Goal: Use online tool/utility: Utilize a website feature to perform a specific function

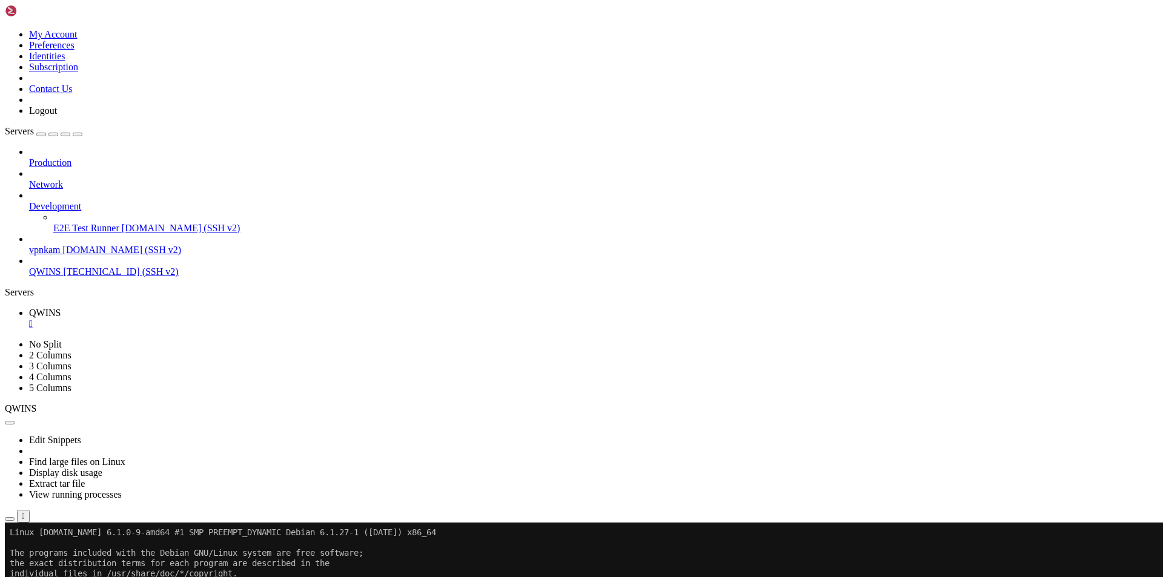
click at [206, 319] on div "" at bounding box center [593, 324] width 1129 height 11
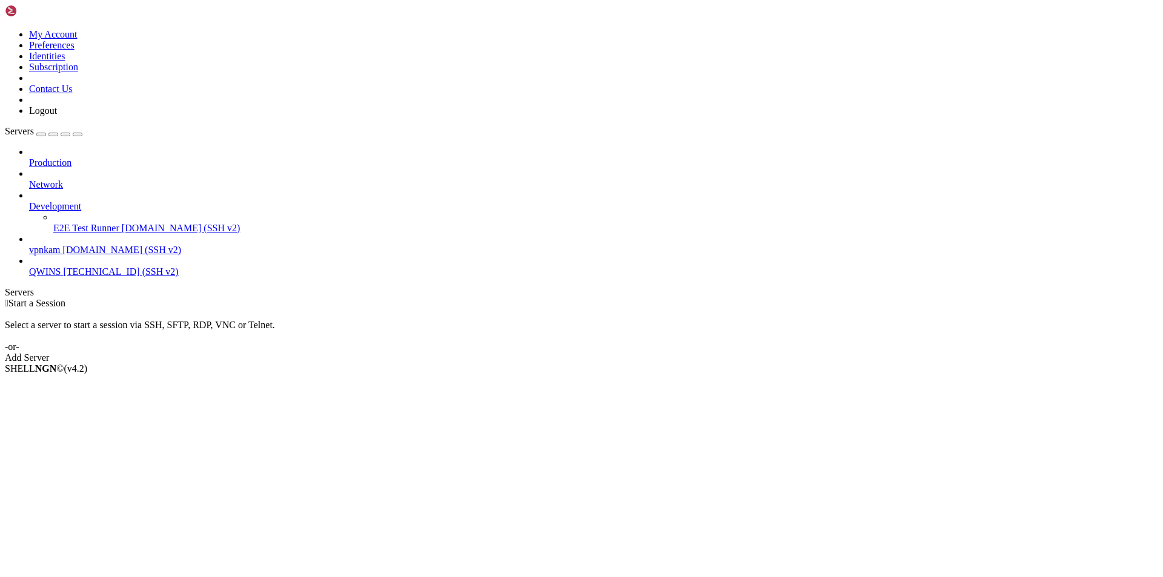
click at [40, 245] on span "vpnkam" at bounding box center [44, 250] width 31 height 10
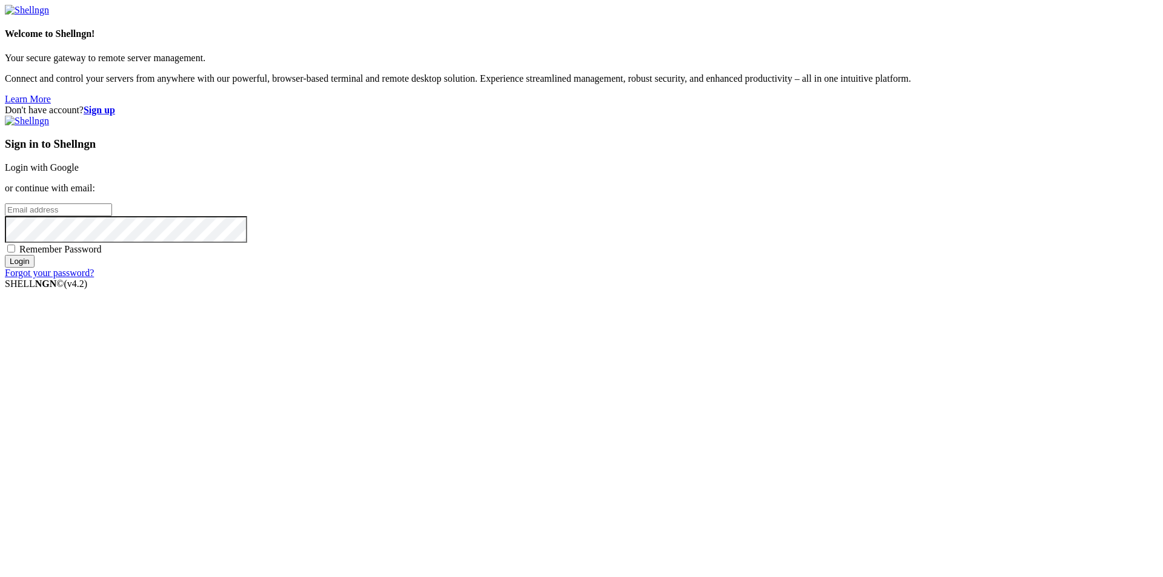
click at [755, 208] on div "Sign in to Shellngn Login with Google or continue with email: Remember Password…" at bounding box center [581, 197] width 1153 height 163
click at [79, 173] on link "Login with Google" at bounding box center [42, 167] width 74 height 10
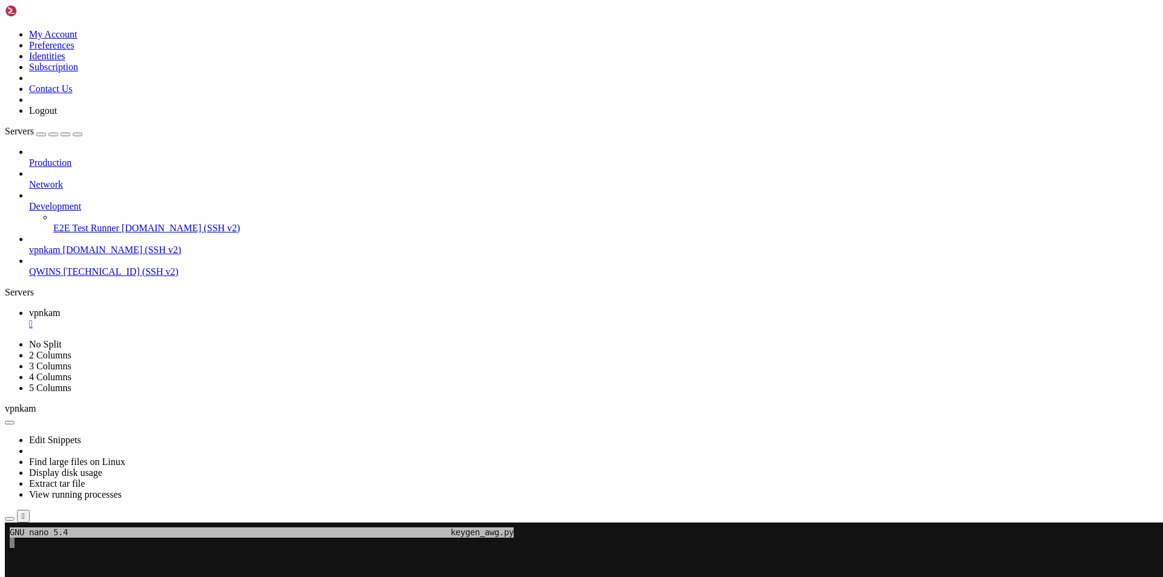
scroll to position [12, 1]
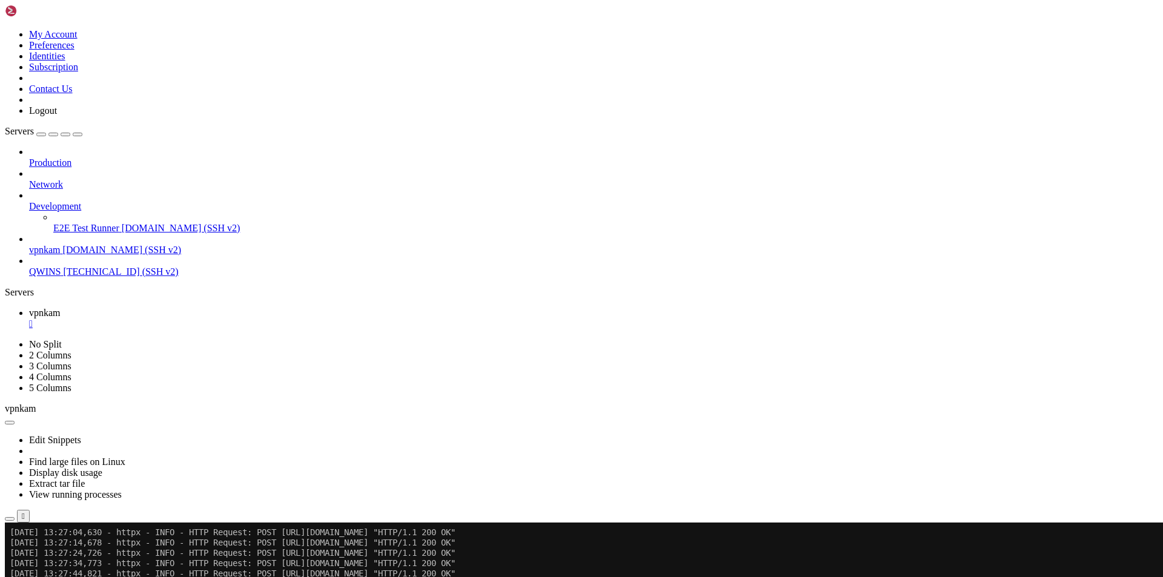
scroll to position [978, 0]
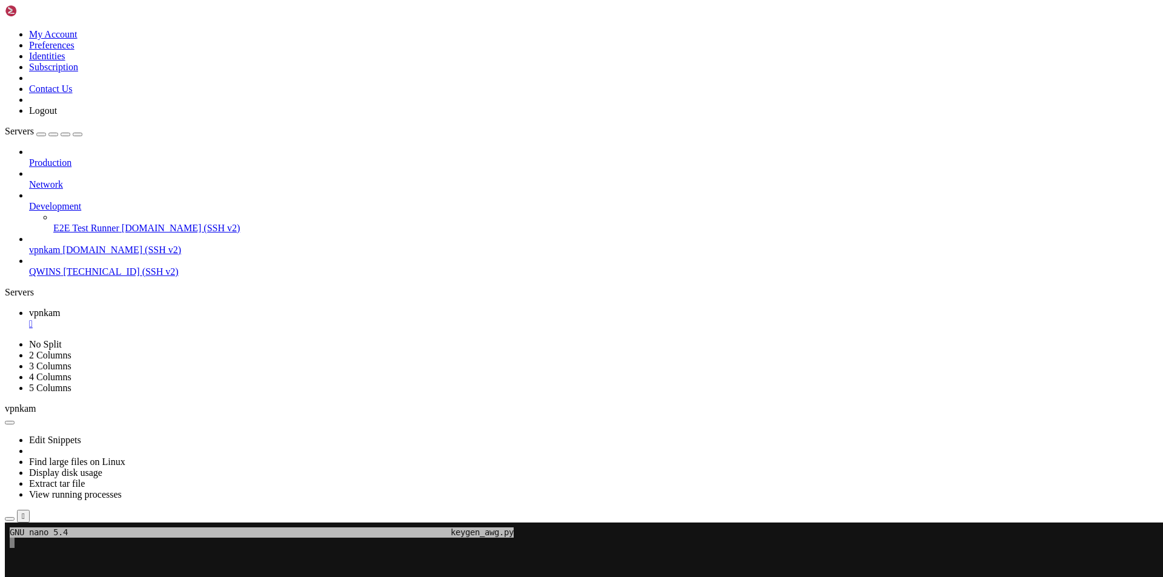
scroll to position [12, 1]
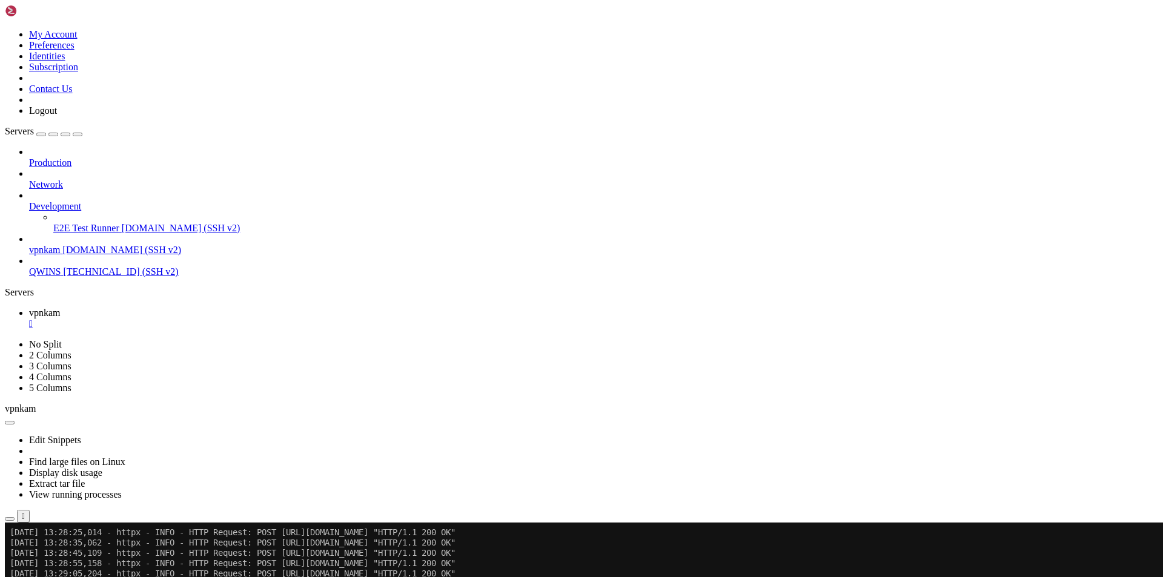
scroll to position [1061, 0]
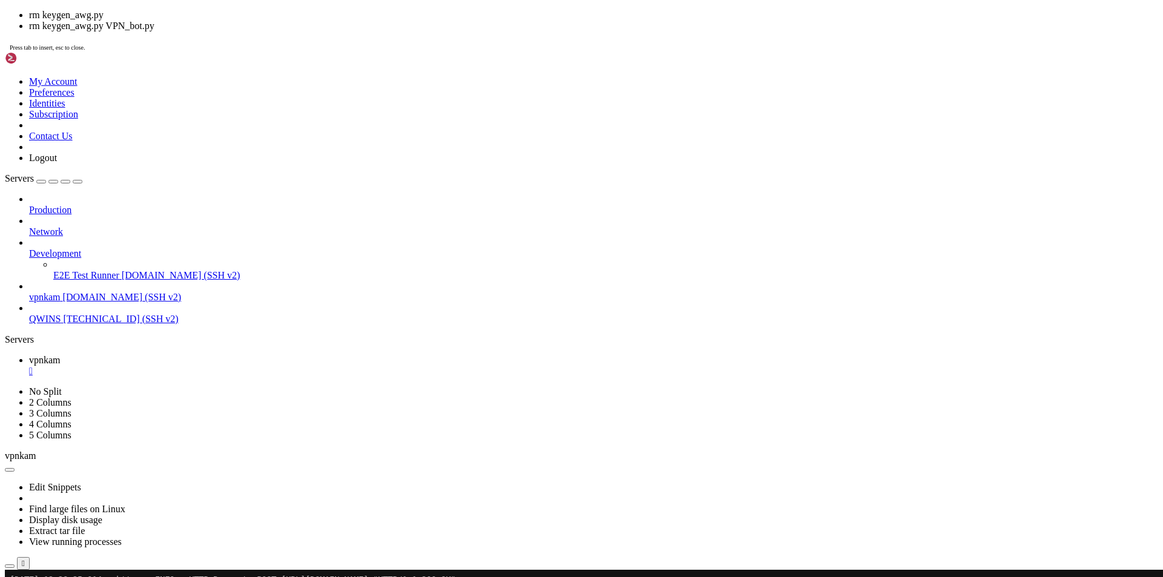
drag, startPoint x: 564, startPoint y: 994, endPoint x: 479, endPoint y: 833, distance: 181.5
click at [213, 366] on div "" at bounding box center [593, 371] width 1129 height 11
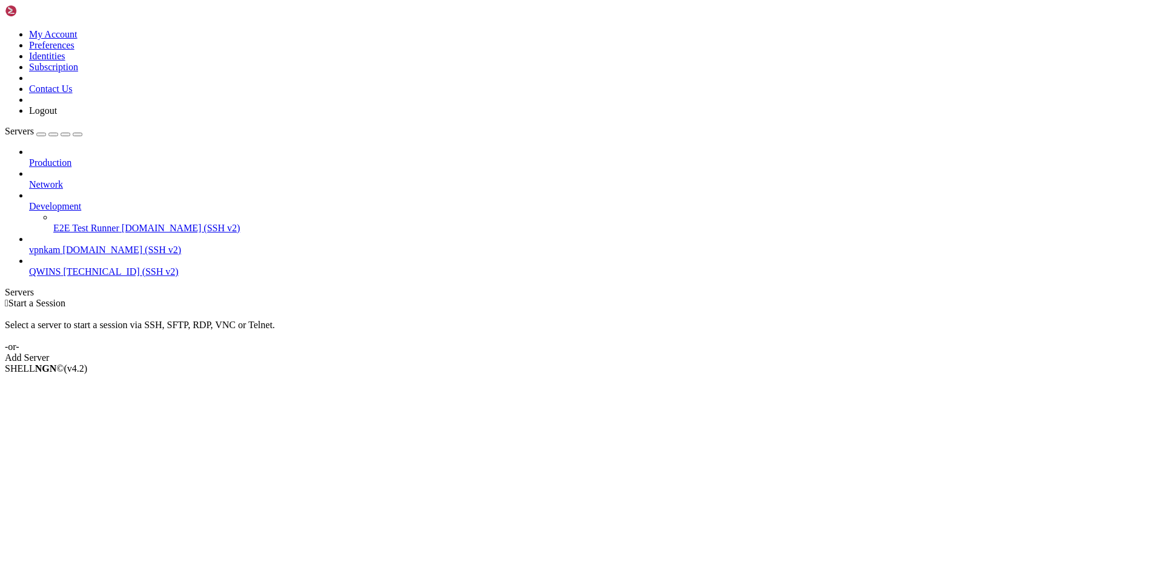
click at [67, 266] on span "[TECHNICAL_ID] (SSH v2)" at bounding box center [120, 271] width 115 height 10
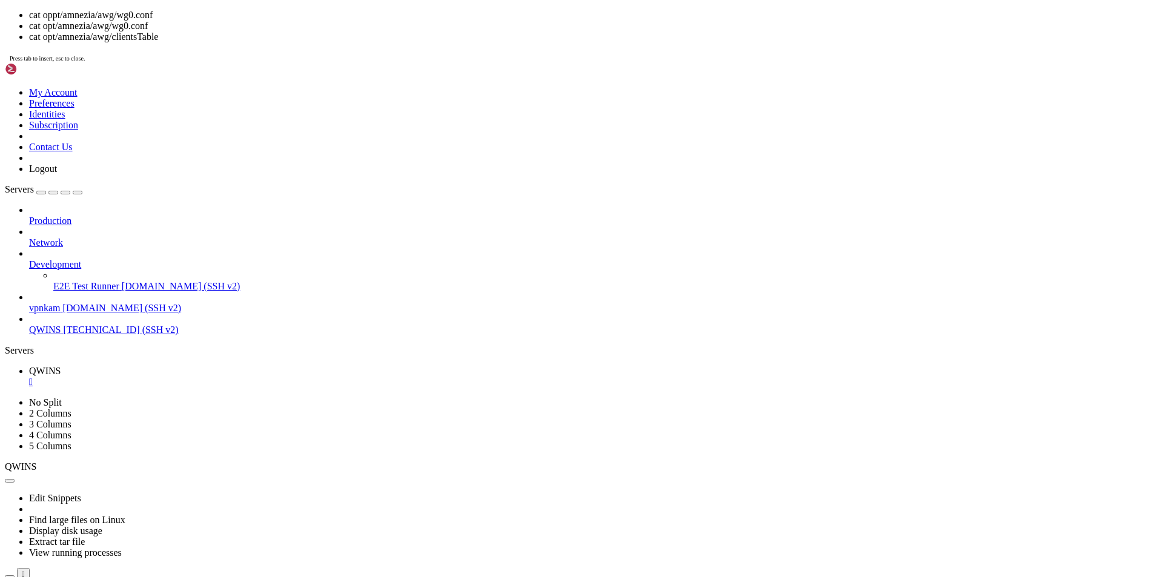
scroll to position [103, 0]
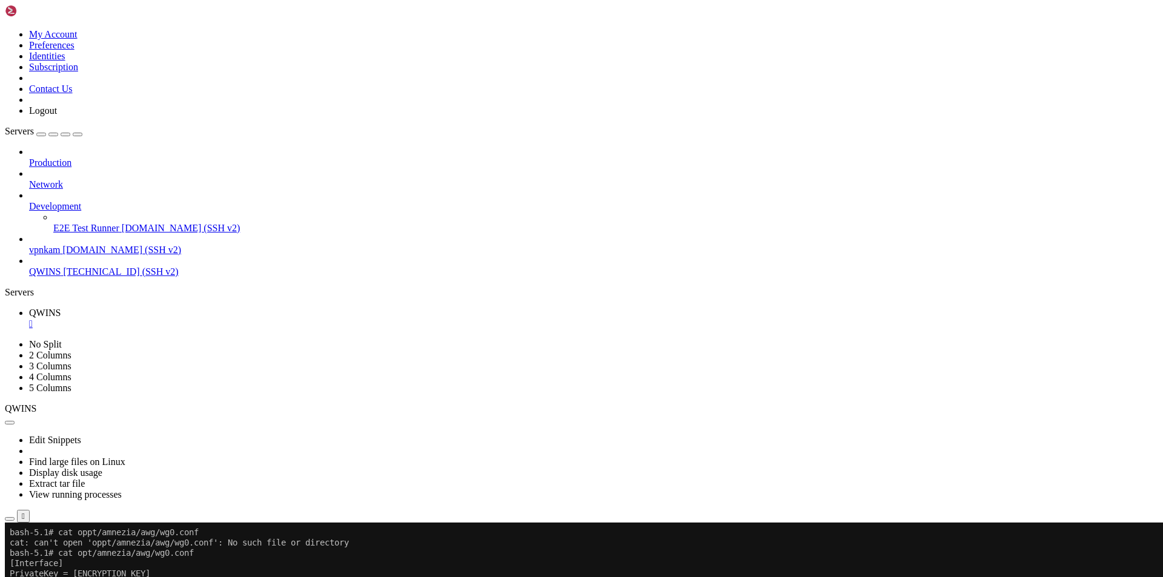
drag, startPoint x: 10, startPoint y: 564, endPoint x: 137, endPoint y: 995, distance: 448.4
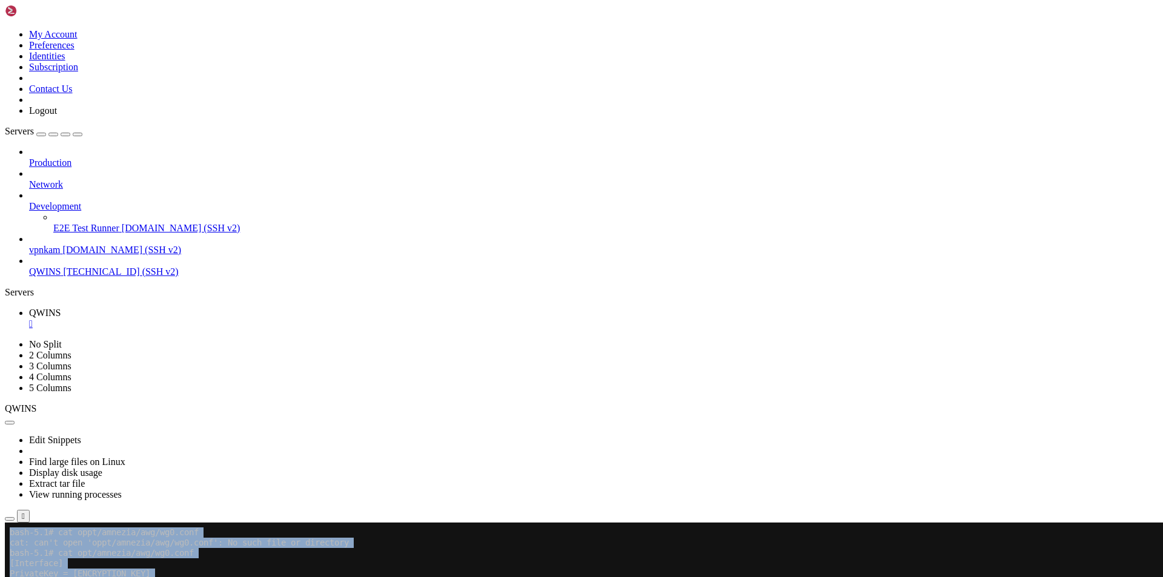
drag, startPoint x: 8, startPoint y: 552, endPoint x: 71, endPoint y: 609, distance: 84.9
click at [14, 552] on x-row "bash-5.1# cat opt/amnezia/awg/wg0.conf" at bounding box center [510, 553] width 1001 height 10
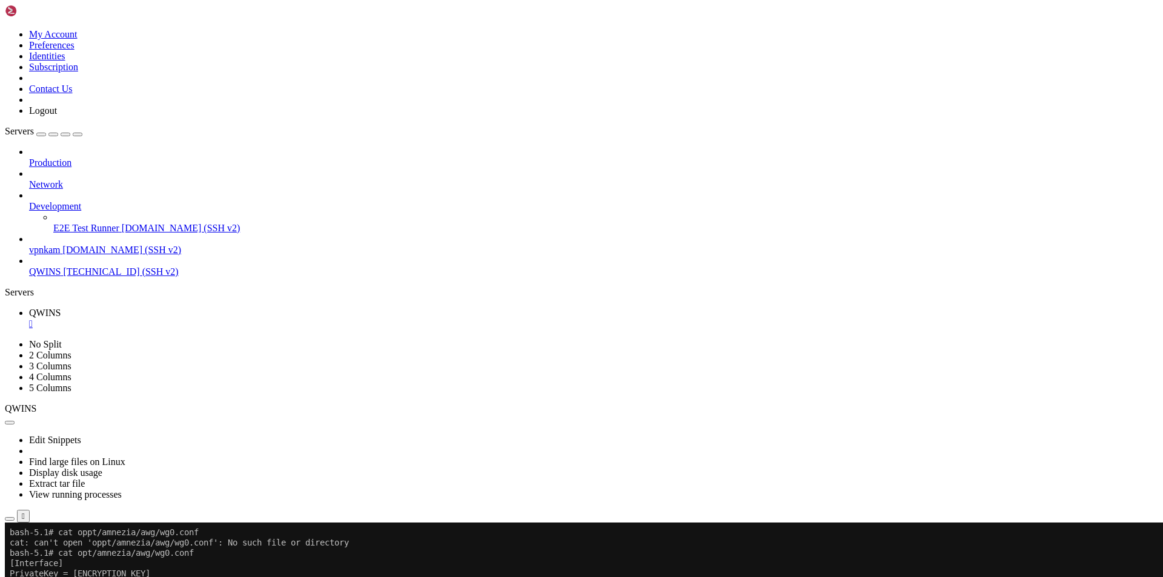
drag, startPoint x: 10, startPoint y: 551, endPoint x: 136, endPoint y: 995, distance: 460.9
copy div "bash-5.1# cat opt/amnezia/awg/wg0.conf [Interface] PrivateKey = [ENCRYPTION_KEY…"
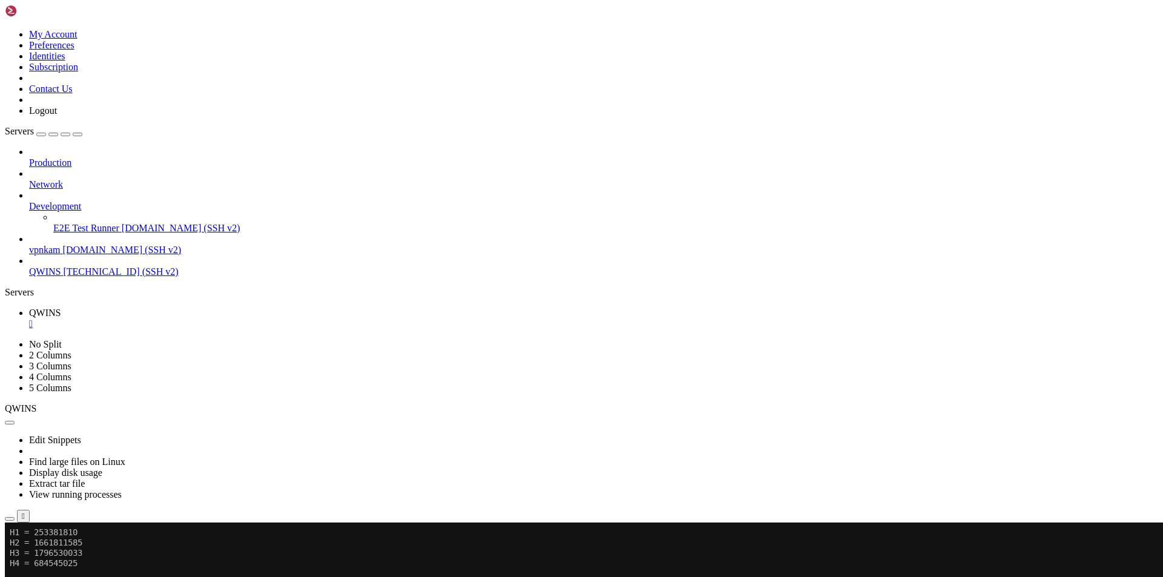
drag, startPoint x: 8, startPoint y: 894, endPoint x: 210, endPoint y: 930, distance: 204.9
drag, startPoint x: 8, startPoint y: 894, endPoint x: 67, endPoint y: 900, distance: 59.1
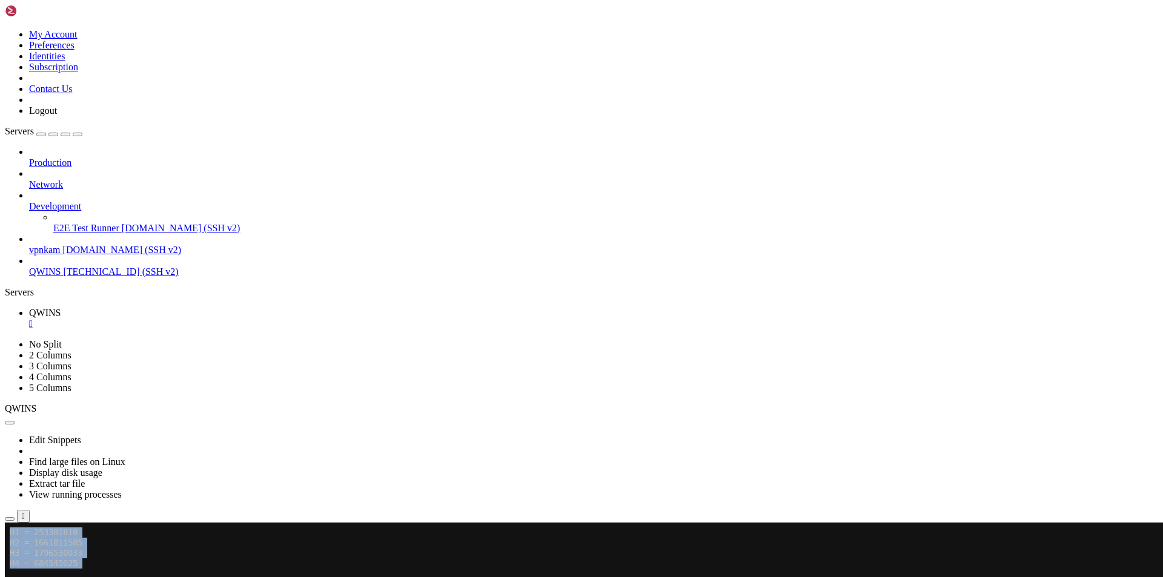
drag, startPoint x: 10, startPoint y: 893, endPoint x: 19, endPoint y: 1005, distance: 112.4
copy div "bash-5.1# cat opt/amnezia/awg/clientsTable "clientName": "Admin [Android 11 (11…"
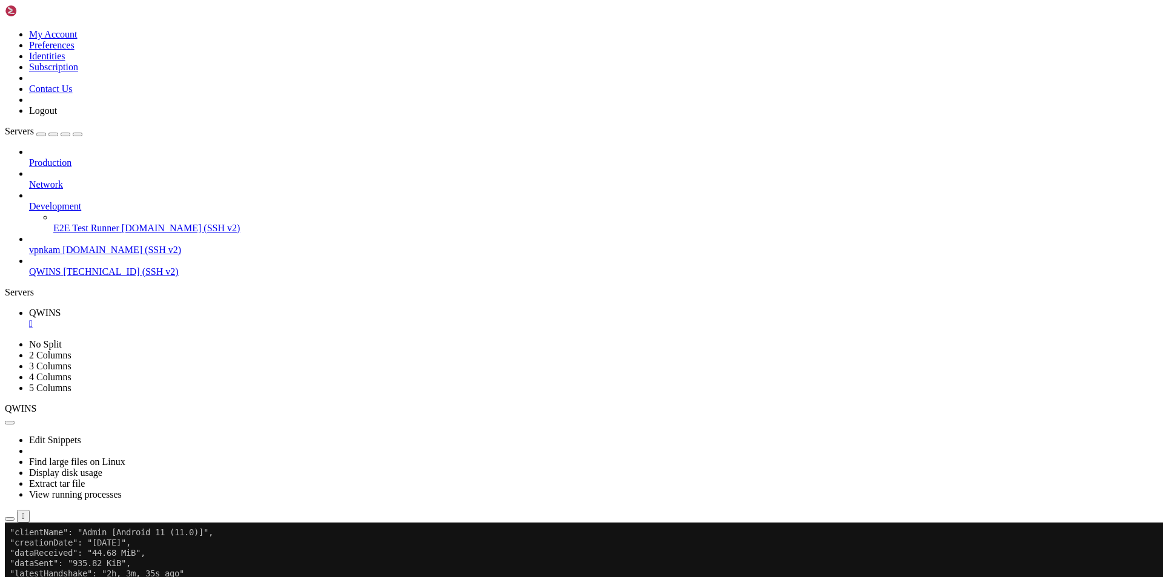
drag, startPoint x: 118, startPoint y: 946, endPoint x: 341, endPoint y: 944, distance: 223.5
drag, startPoint x: 119, startPoint y: 946, endPoint x: 342, endPoint y: 947, distance: 223.5
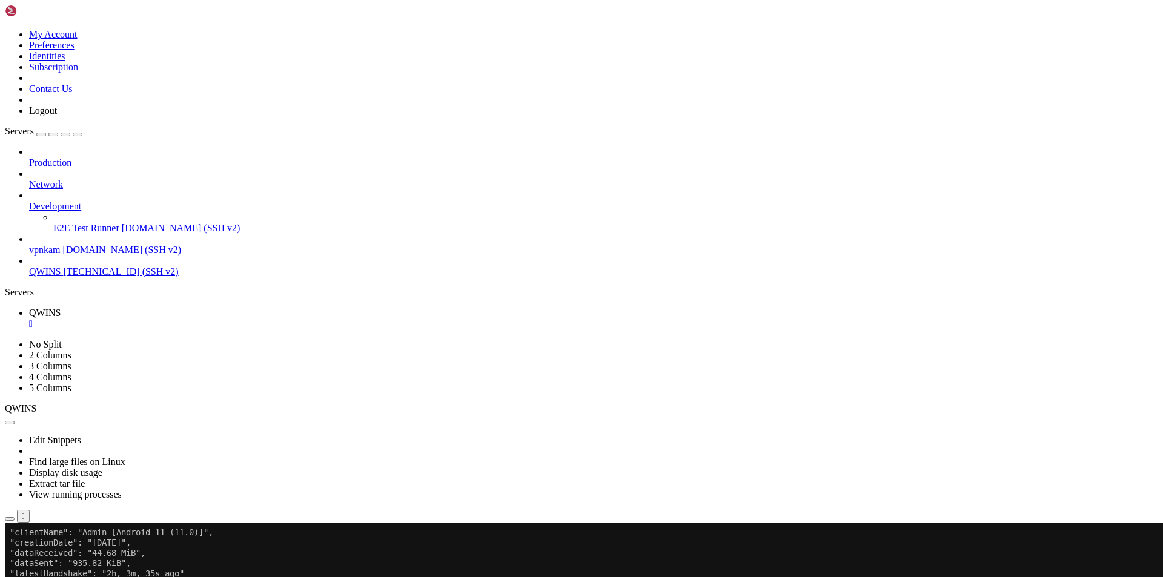
copy x-row "STz/ZFhXKfPM/PhJOkDagwWVUtO4/9OVgJHfhli/QnI="
drag, startPoint x: 322, startPoint y: 944, endPoint x: 270, endPoint y: 965, distance: 56.8
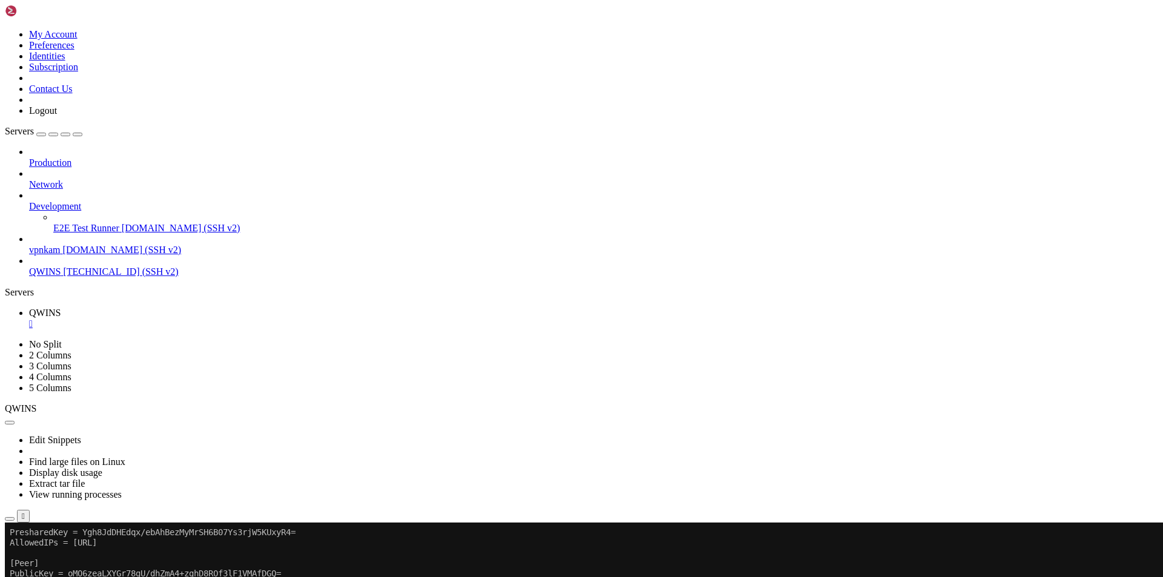
drag, startPoint x: 73, startPoint y: 727, endPoint x: 298, endPoint y: 729, distance: 225.3
drag, startPoint x: 312, startPoint y: 689, endPoint x: 87, endPoint y: 688, distance: 224.7
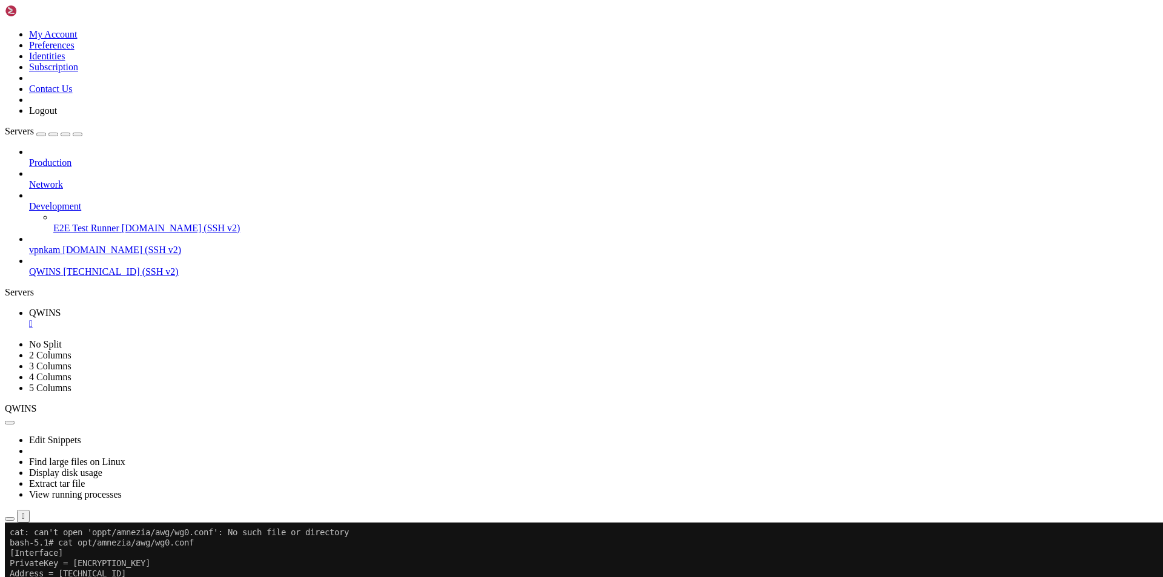
scroll to position [235, 0]
copy x-row "Ygh8JdDHEdqx/ebAhBezMyMrSH6B07Ys3rjW5KUxyR4="
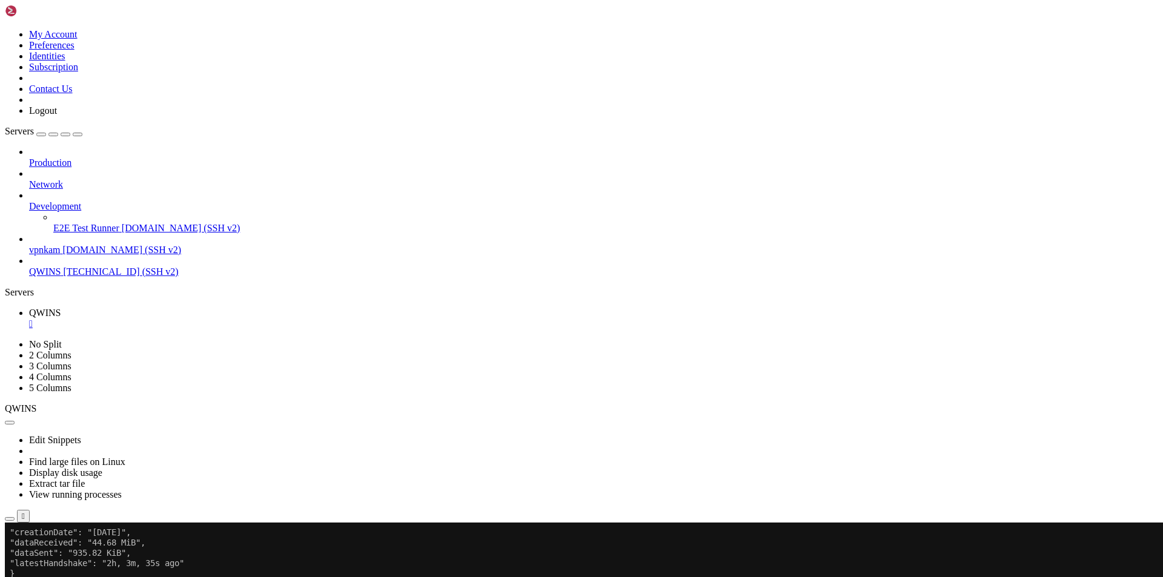
drag, startPoint x: 116, startPoint y: 932, endPoint x: 340, endPoint y: 932, distance: 224.1
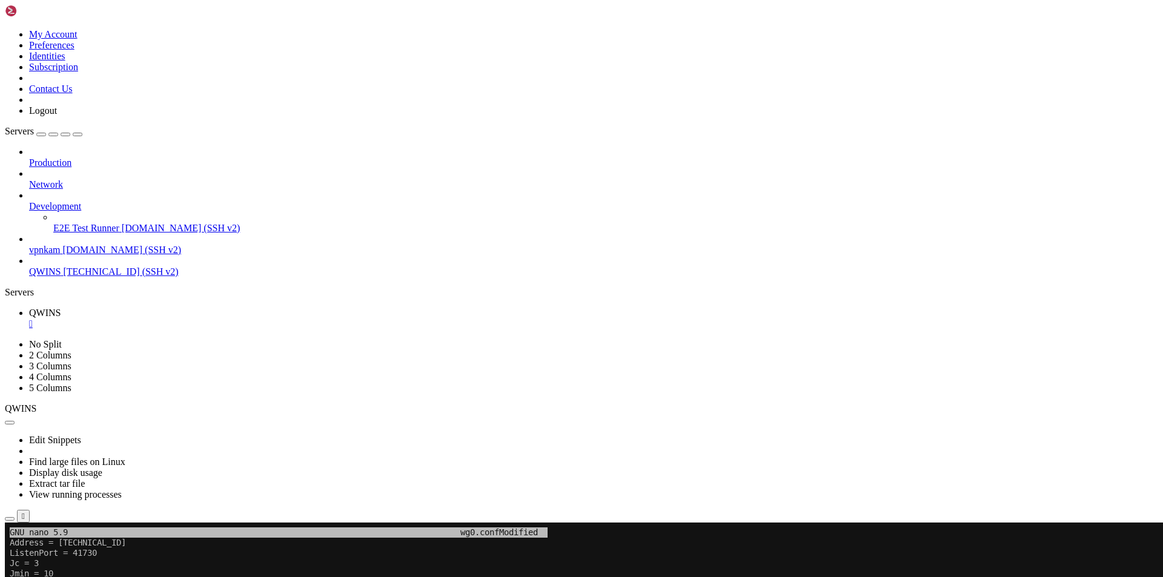
click at [10, 523] on div at bounding box center [7, 523] width 5 height 0
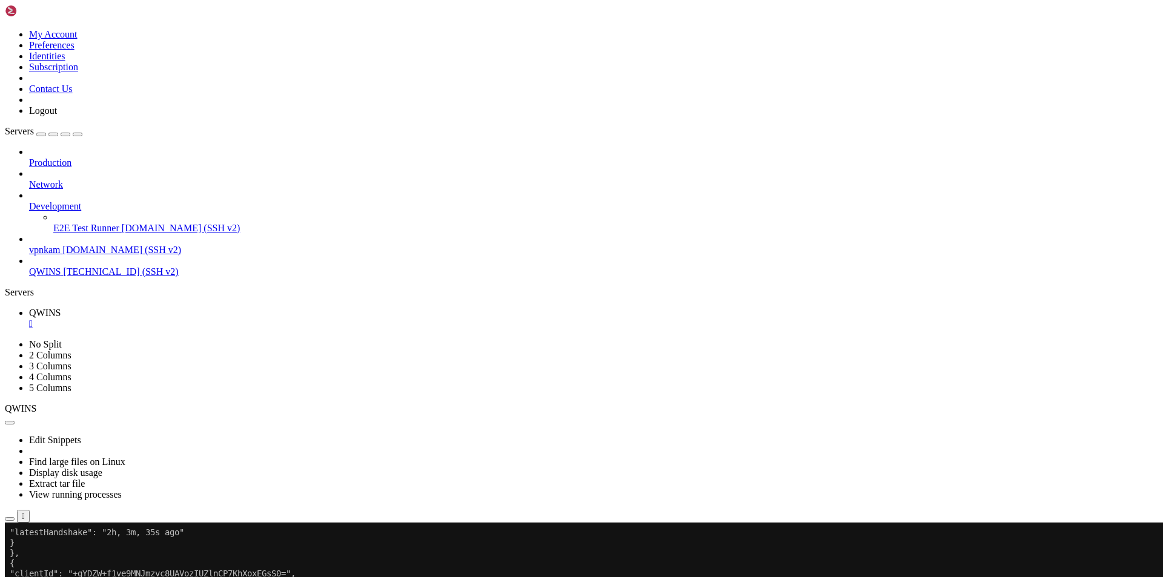
scroll to position [0, 0]
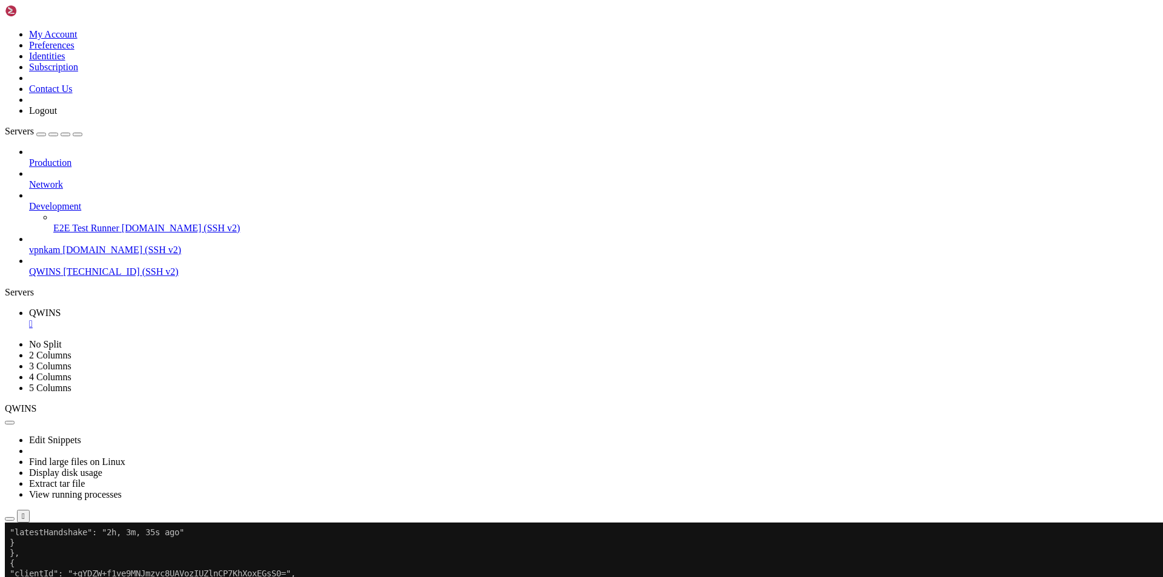
drag, startPoint x: 74, startPoint y: 634, endPoint x: 322, endPoint y: 633, distance: 247.7
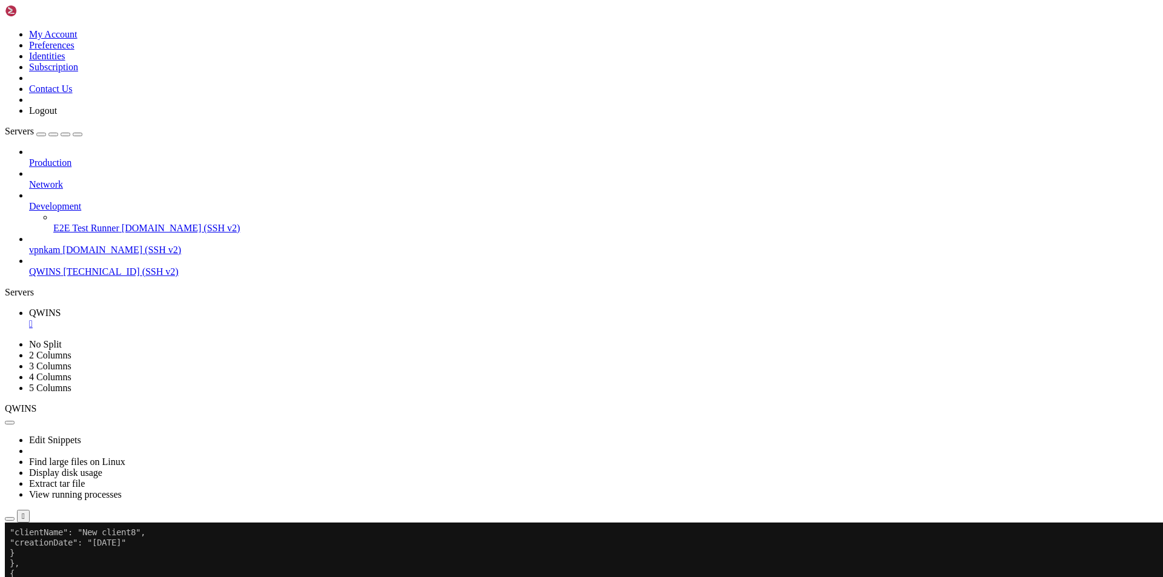
scroll to position [519, 0]
copy x-row "kK07uSpTlkmi6HiyuPs0ld9rP6RIIfkZS/ExIIzMVVc="
drag, startPoint x: 76, startPoint y: 749, endPoint x: 305, endPoint y: 747, distance: 229.6
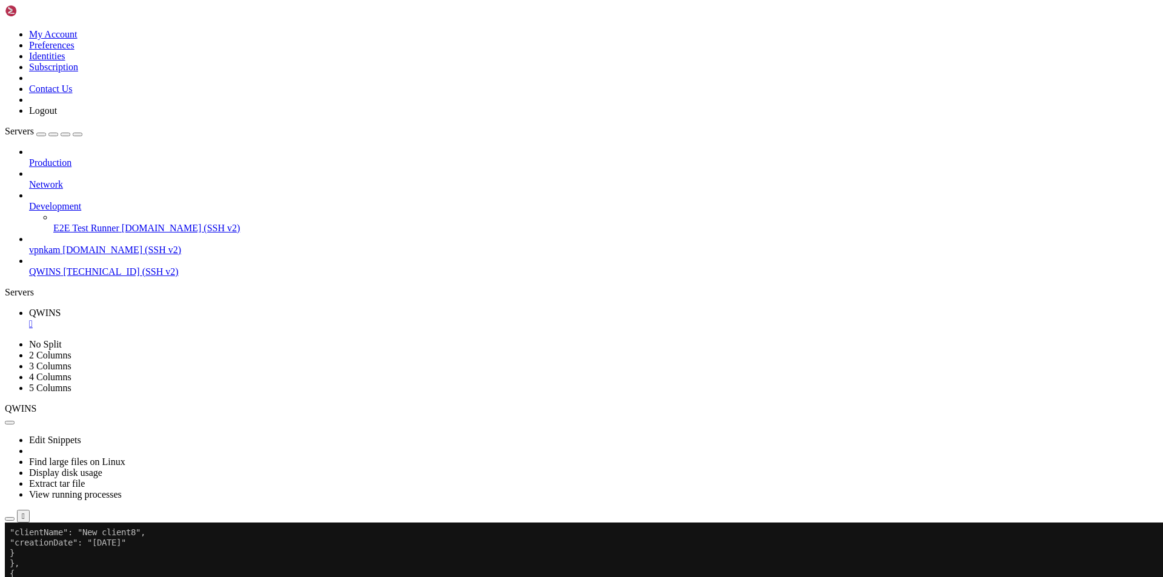
drag, startPoint x: 108, startPoint y: 830, endPoint x: 313, endPoint y: 829, distance: 204.7
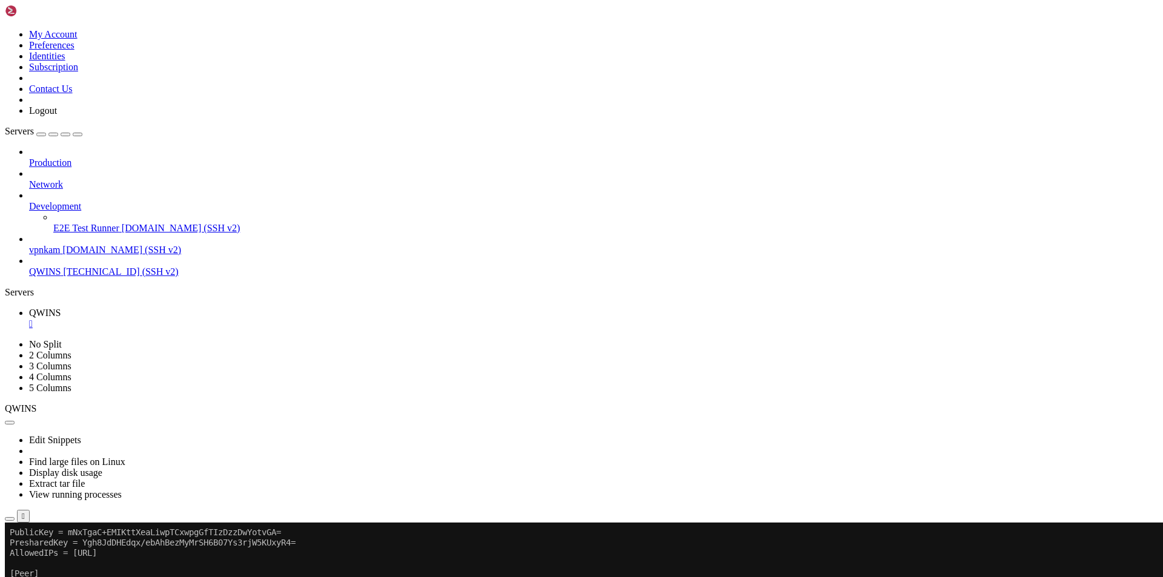
scroll to position [1266, 0]
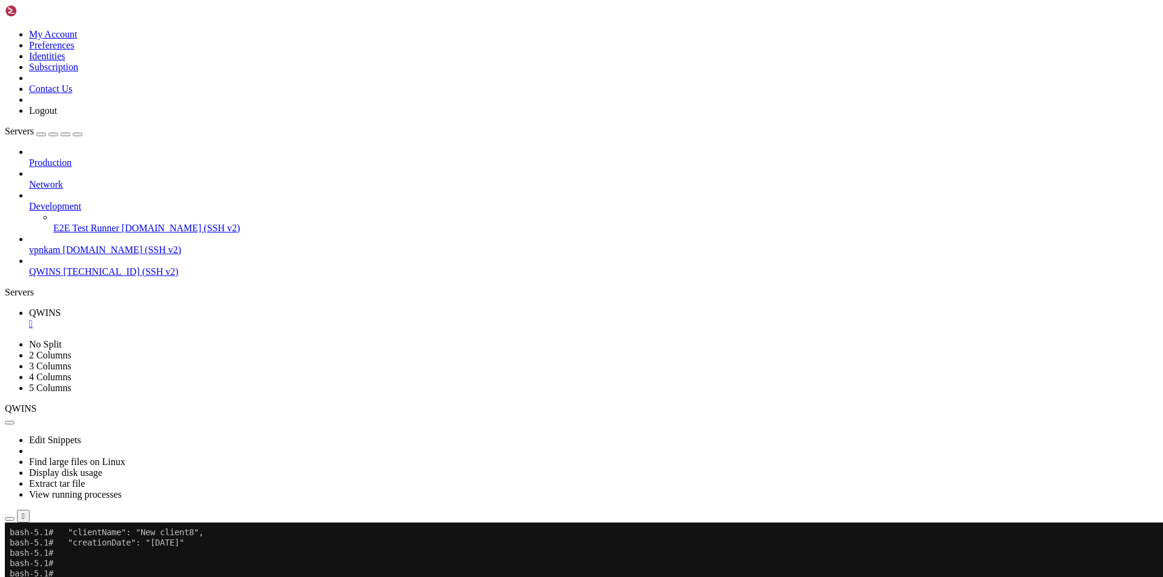
scroll to position [1606, 0]
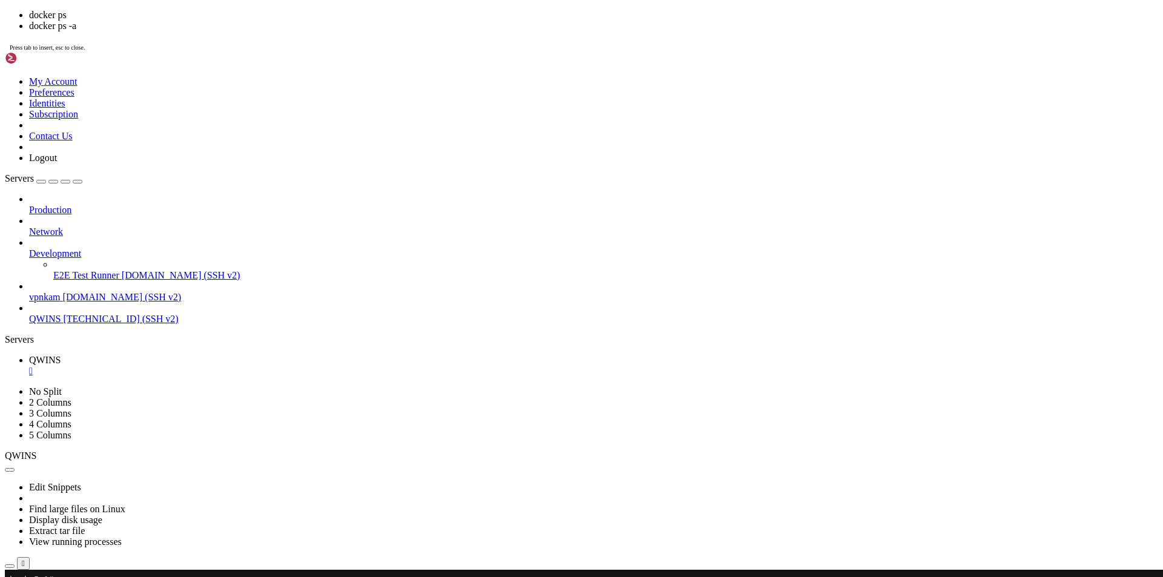
scroll to position [1689, 0]
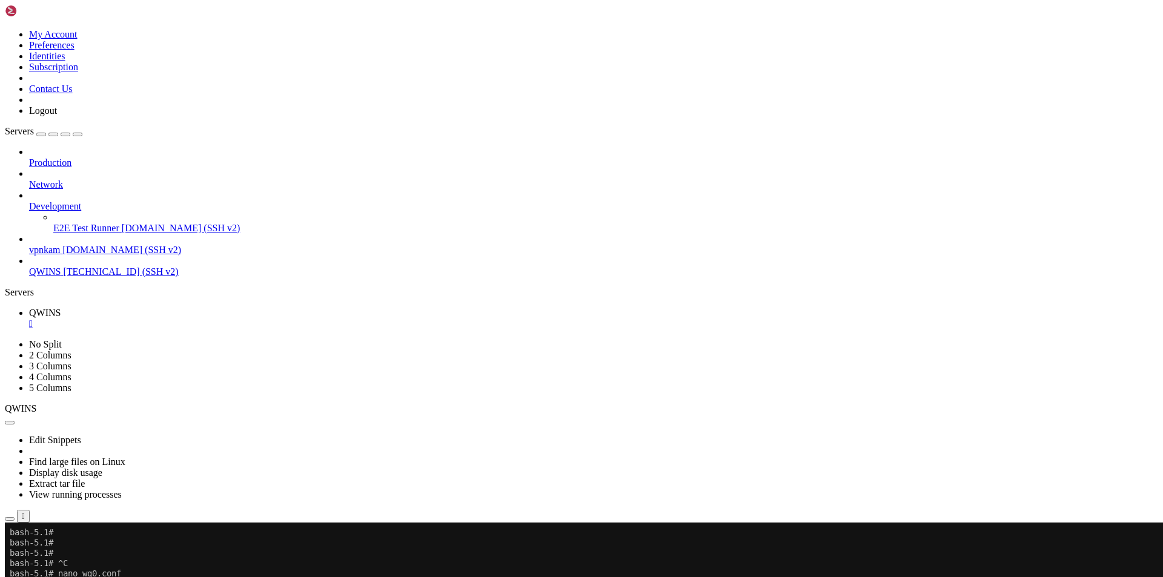
click at [211, 319] on div "" at bounding box center [593, 324] width 1129 height 11
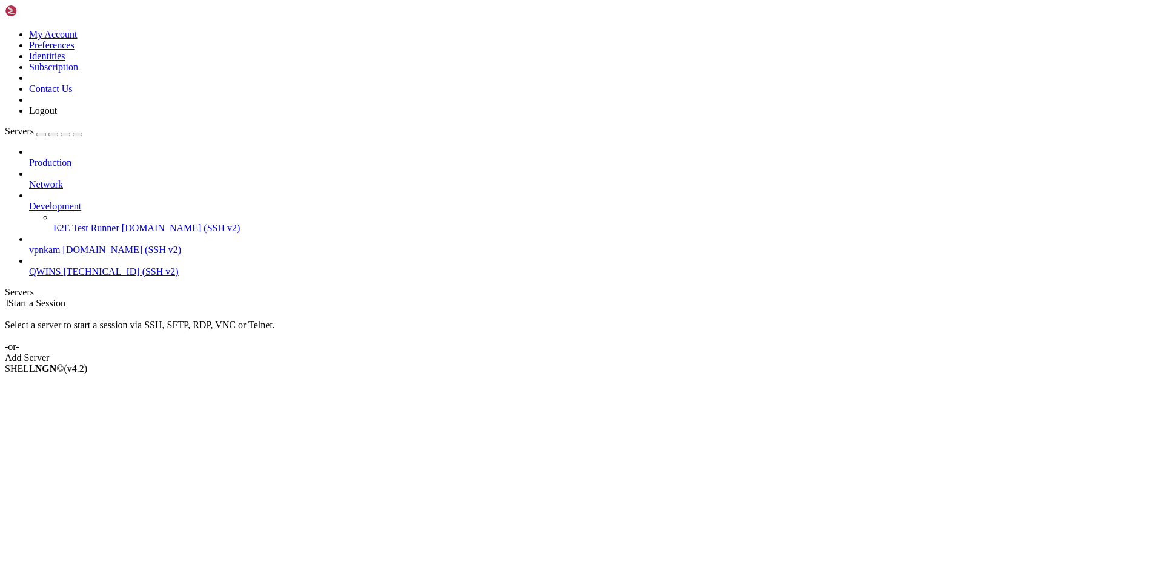
click at [61, 245] on span "vpnkam" at bounding box center [44, 250] width 31 height 10
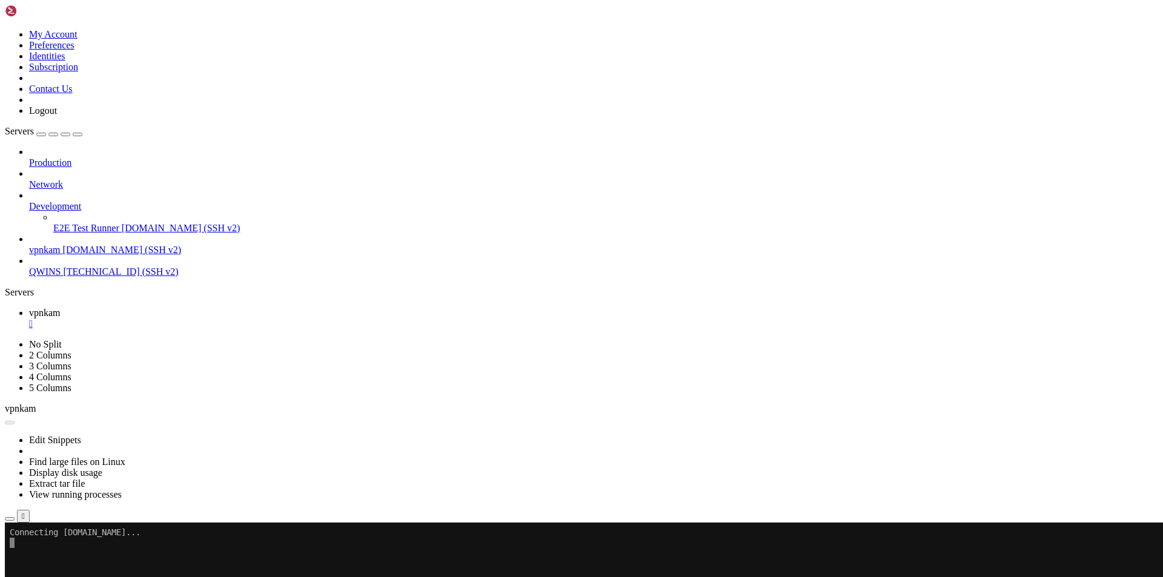
scroll to position [0, 0]
click at [210, 576] on x-row at bounding box center [510, 574] width 1001 height 10
